Goal: Task Accomplishment & Management: Complete application form

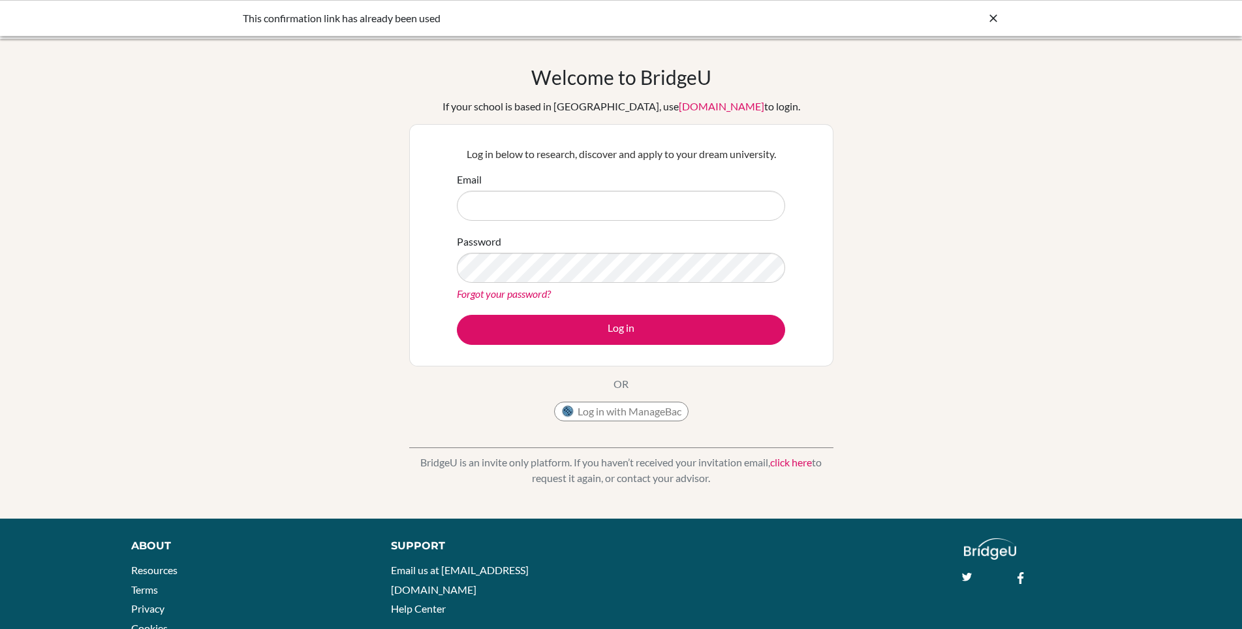
click at [561, 210] on input "Email" at bounding box center [621, 206] width 328 height 30
type input "gulvedat@gmail.com"
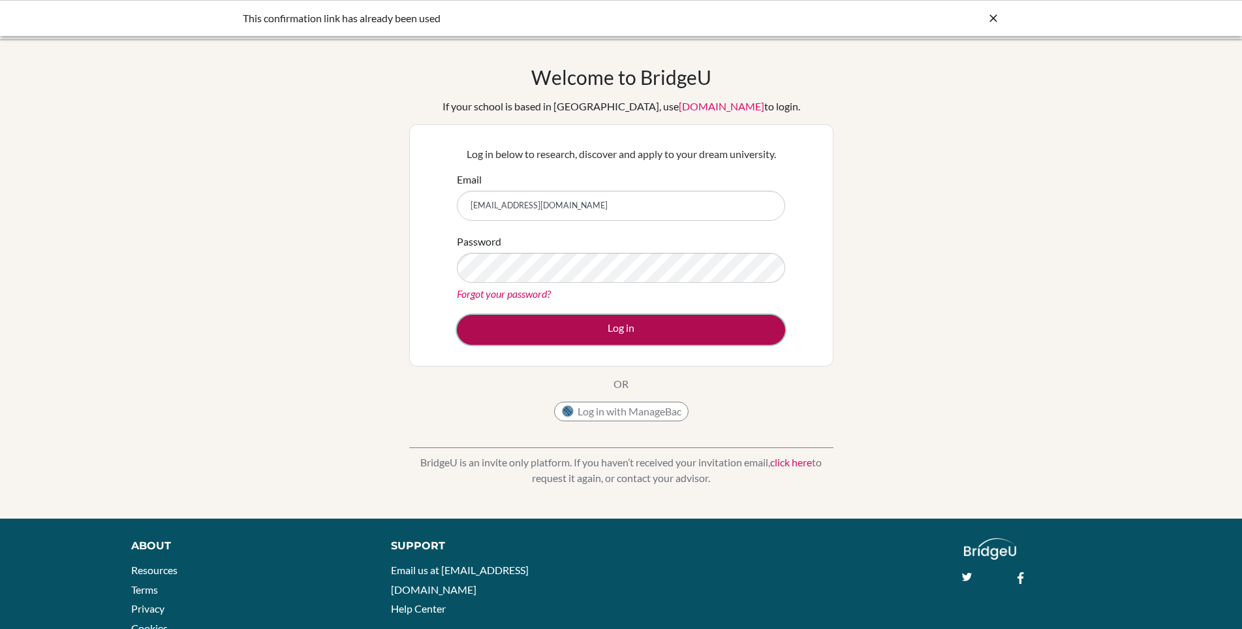
click at [630, 333] on button "Log in" at bounding box center [621, 330] width 328 height 30
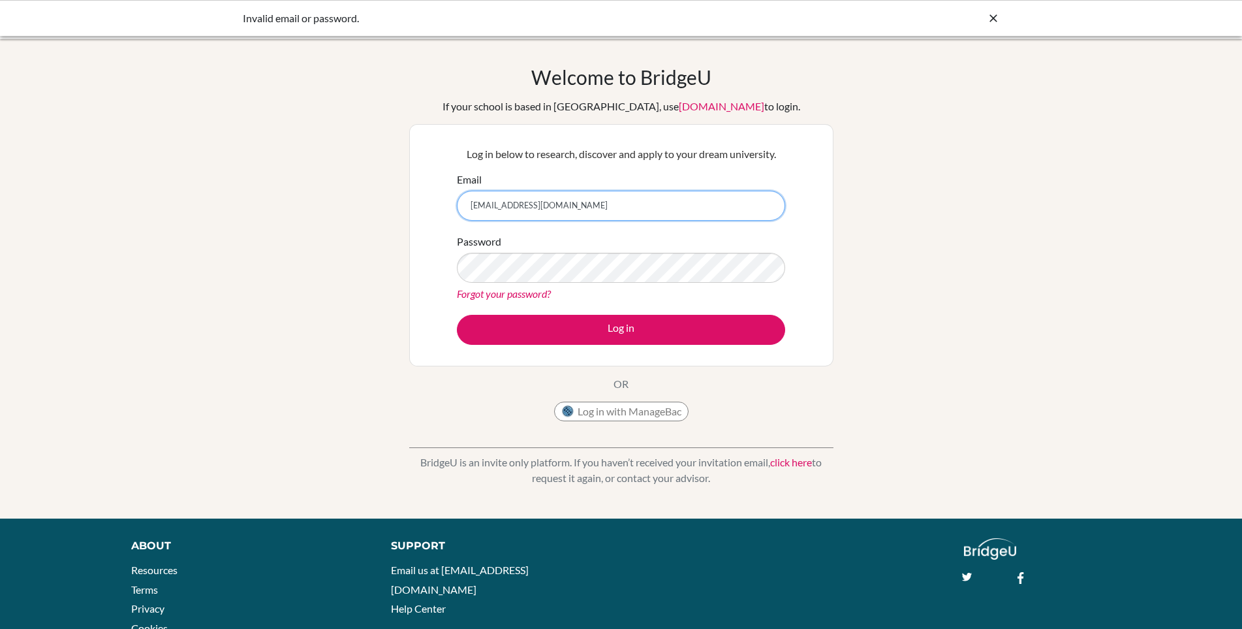
drag, startPoint x: 556, startPoint y: 210, endPoint x: 344, endPoint y: 210, distance: 212.1
click at [344, 210] on div "Welcome to BridgeU If your school is based in China, use app.bridge-u.com.cn to…" at bounding box center [621, 278] width 1242 height 427
type input "vgul@tedankara.k12.tr"
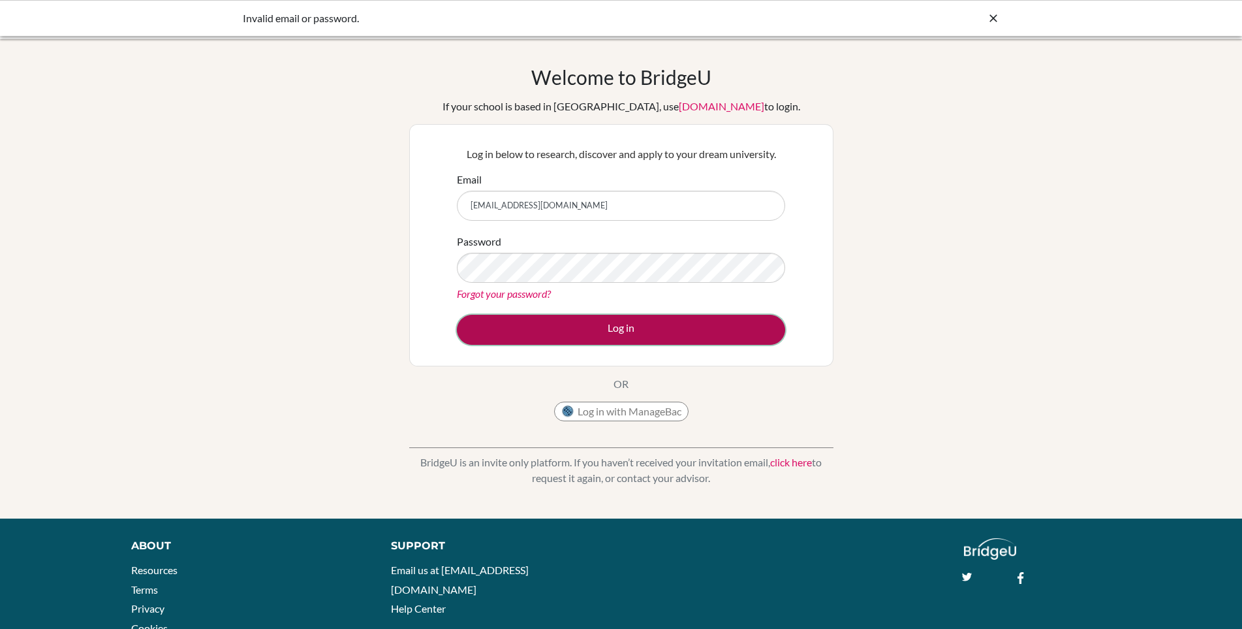
click at [642, 330] on button "Log in" at bounding box center [621, 330] width 328 height 30
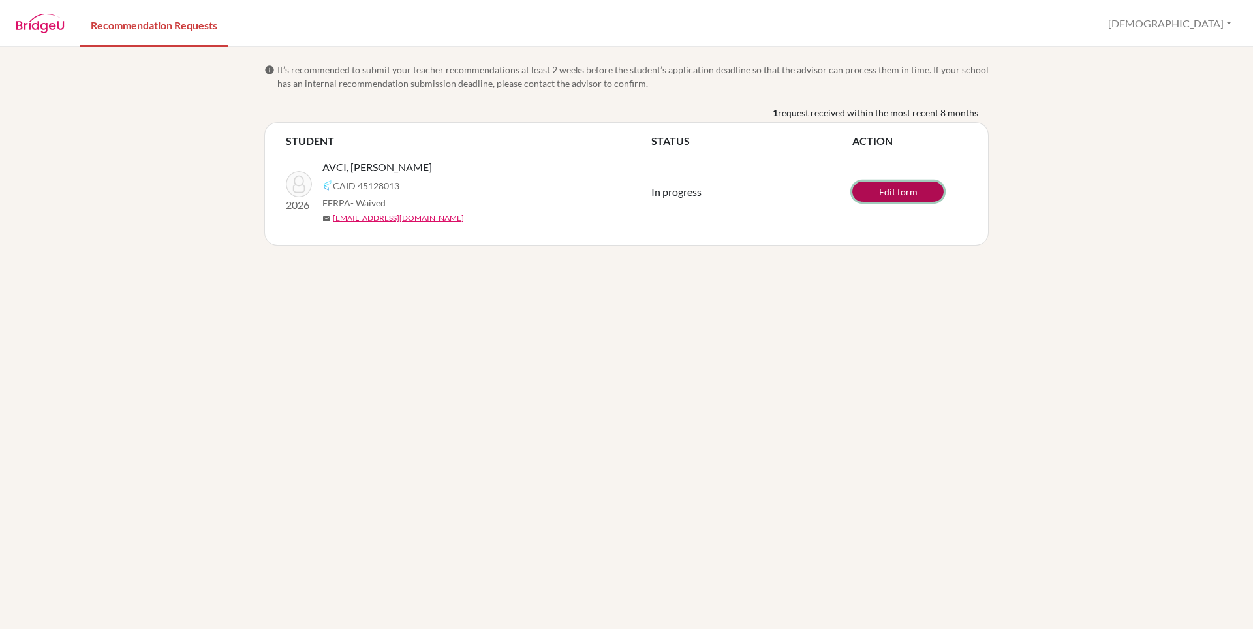
click at [899, 196] on link "Edit form" at bounding box center [897, 191] width 91 height 20
